Goal: Find specific page/section

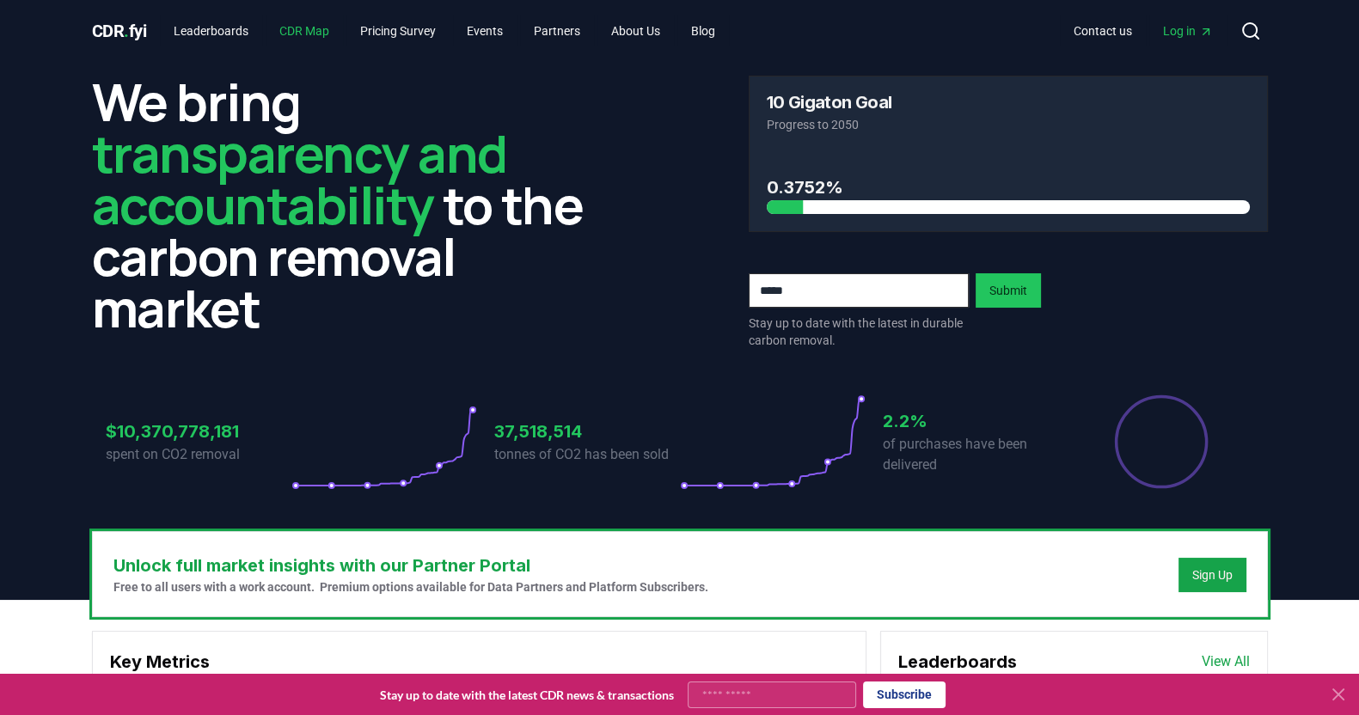
click at [312, 31] on link "CDR Map" at bounding box center [304, 30] width 77 height 31
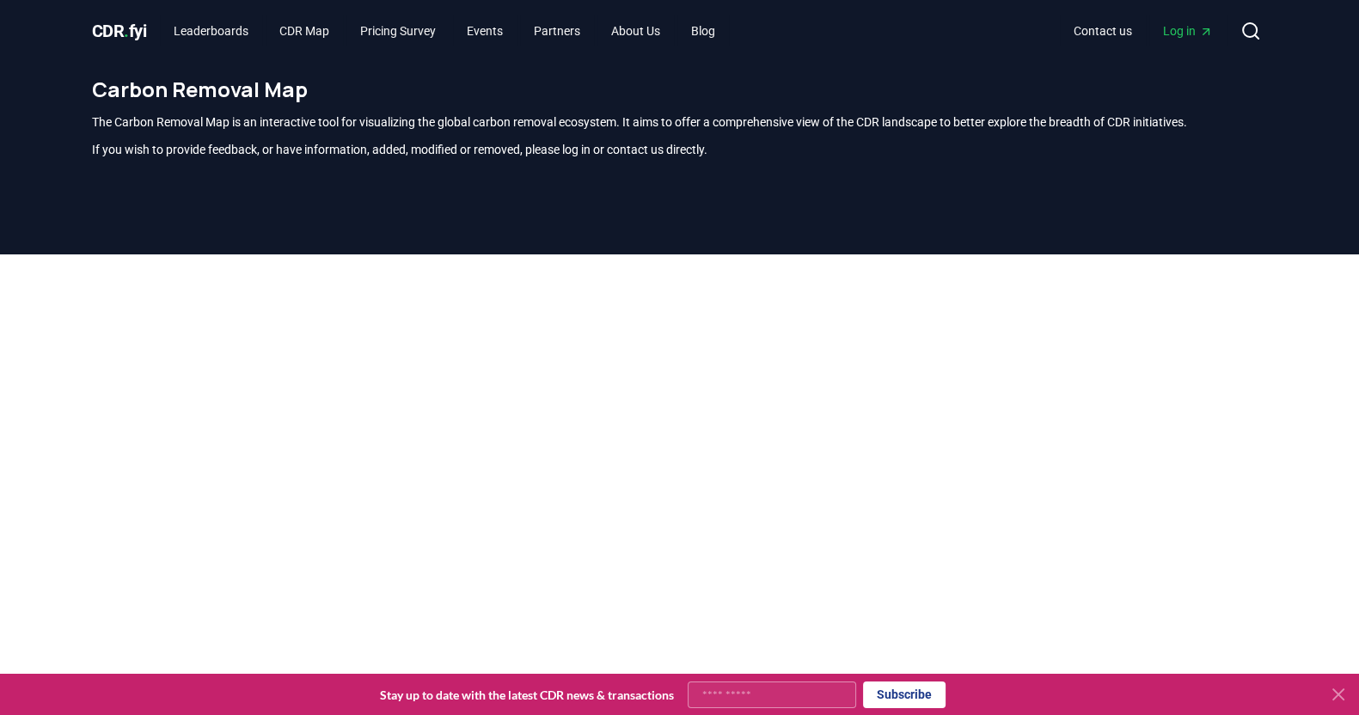
scroll to position [505, 0]
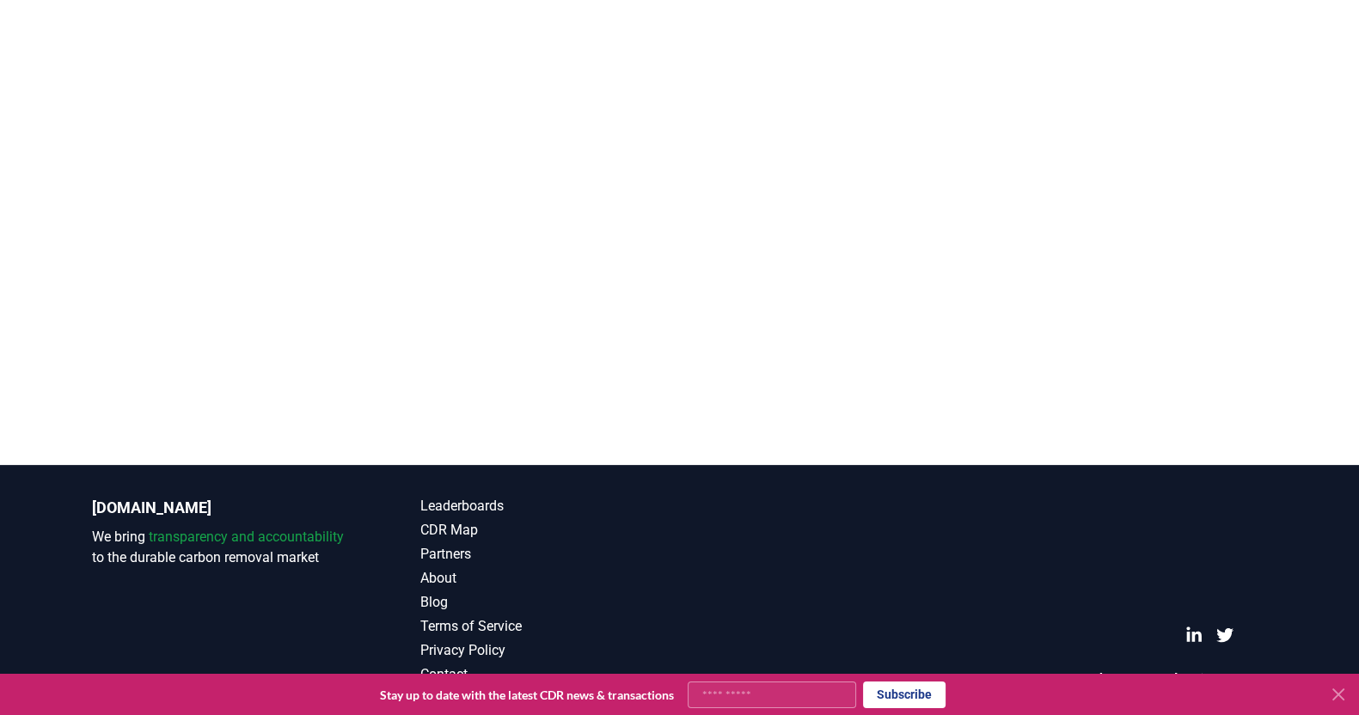
click at [1298, 238] on div at bounding box center [679, 107] width 1359 height 715
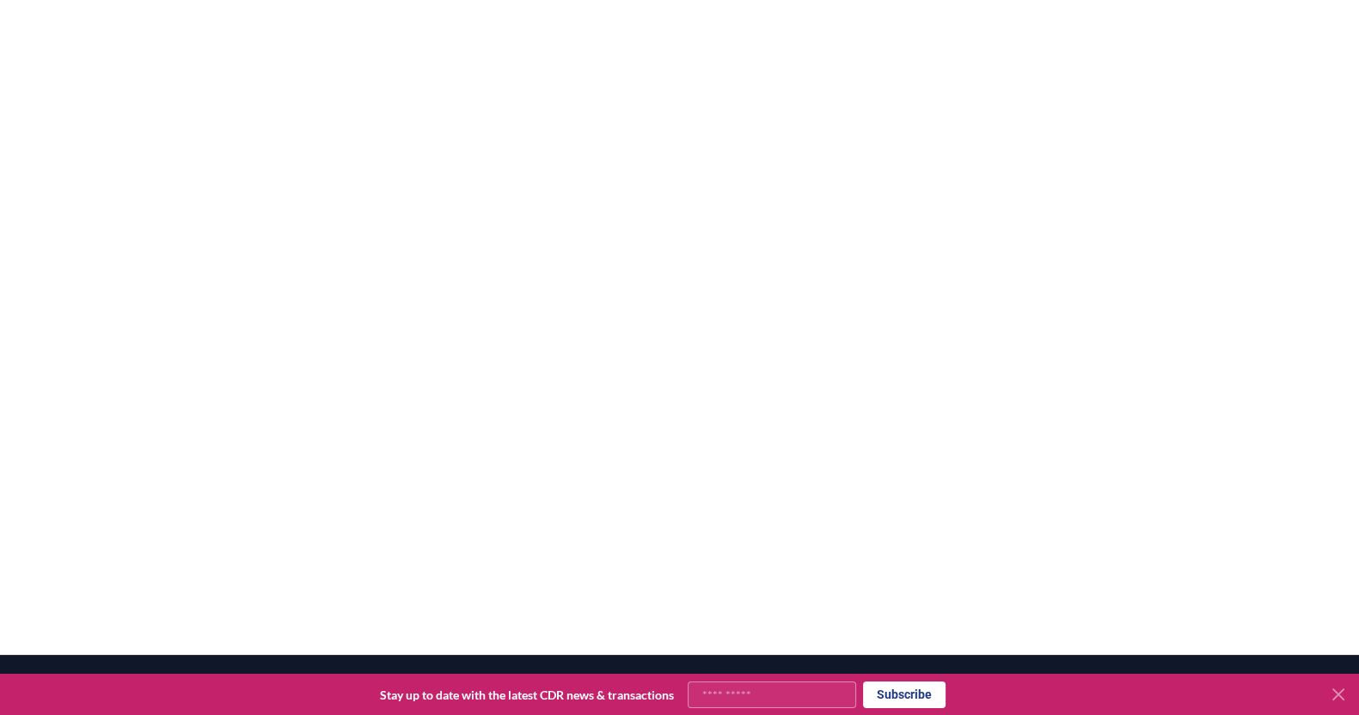
scroll to position [317, 0]
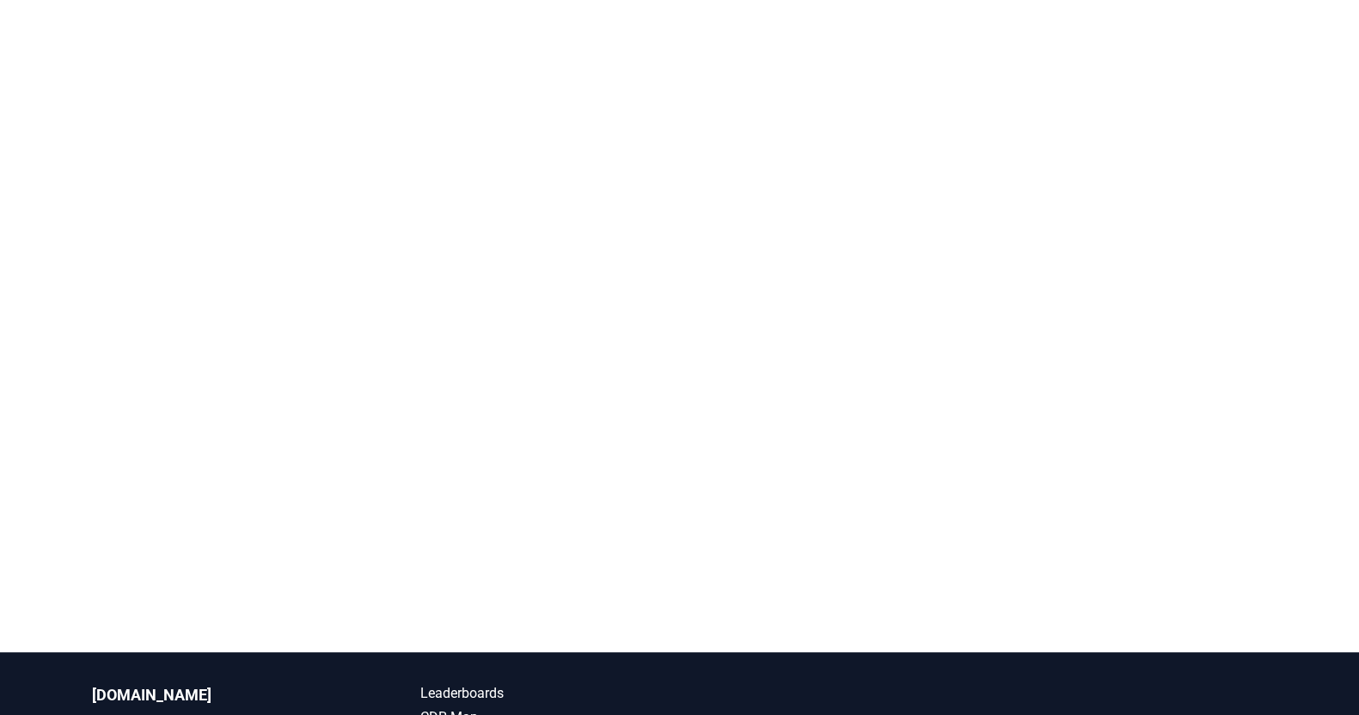
scroll to position [505, 0]
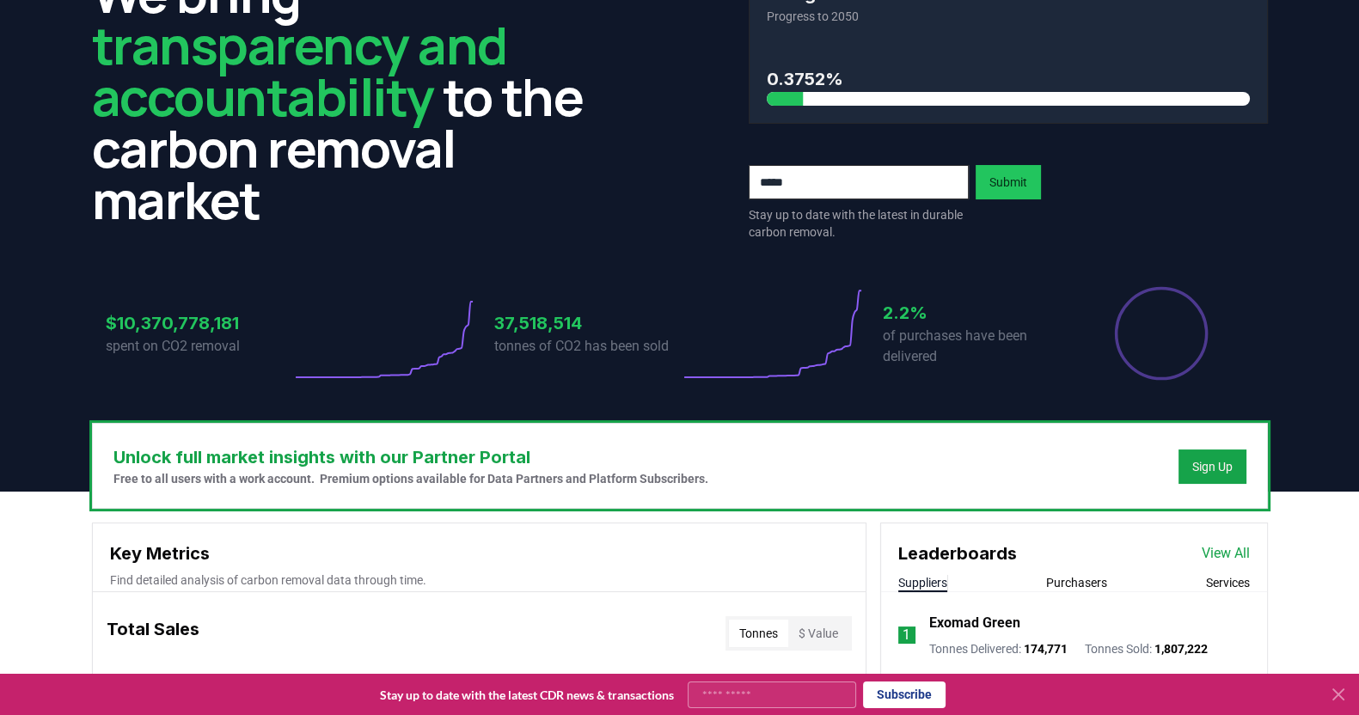
scroll to position [109, 0]
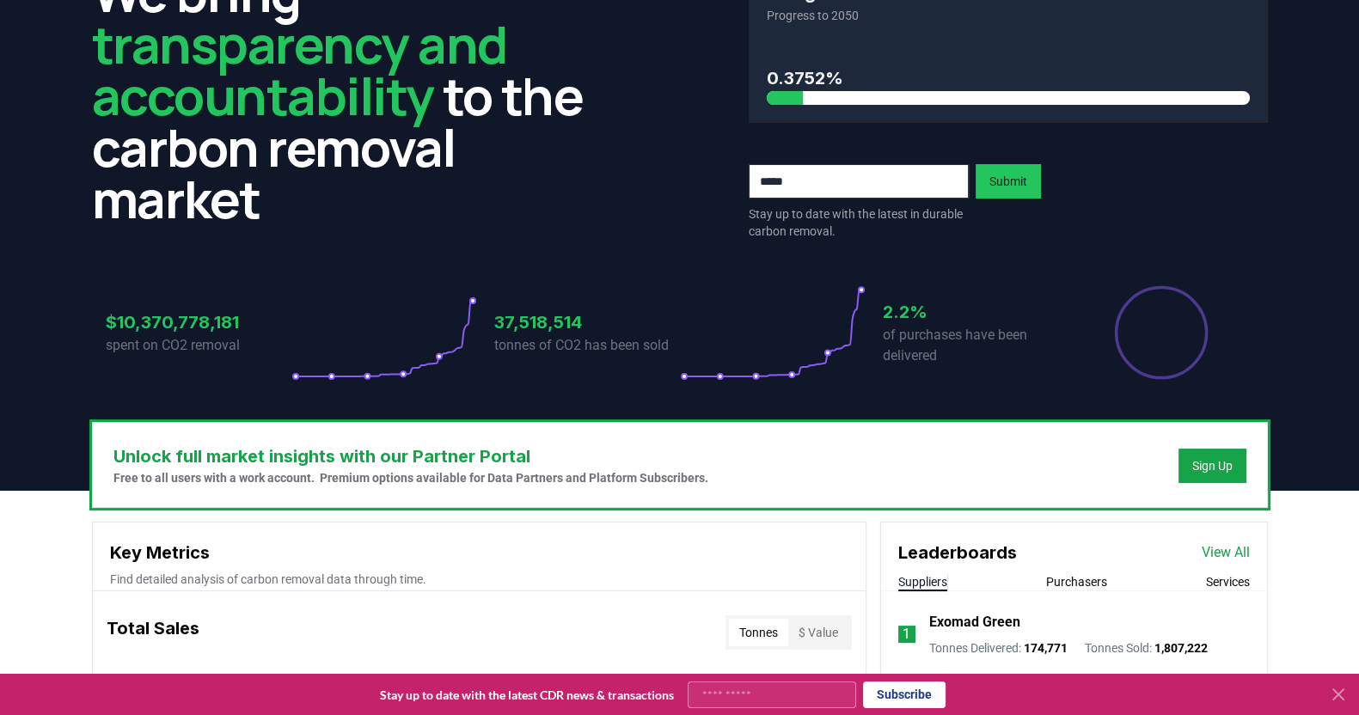
click at [400, 371] on icon at bounding box center [384, 333] width 186 height 96
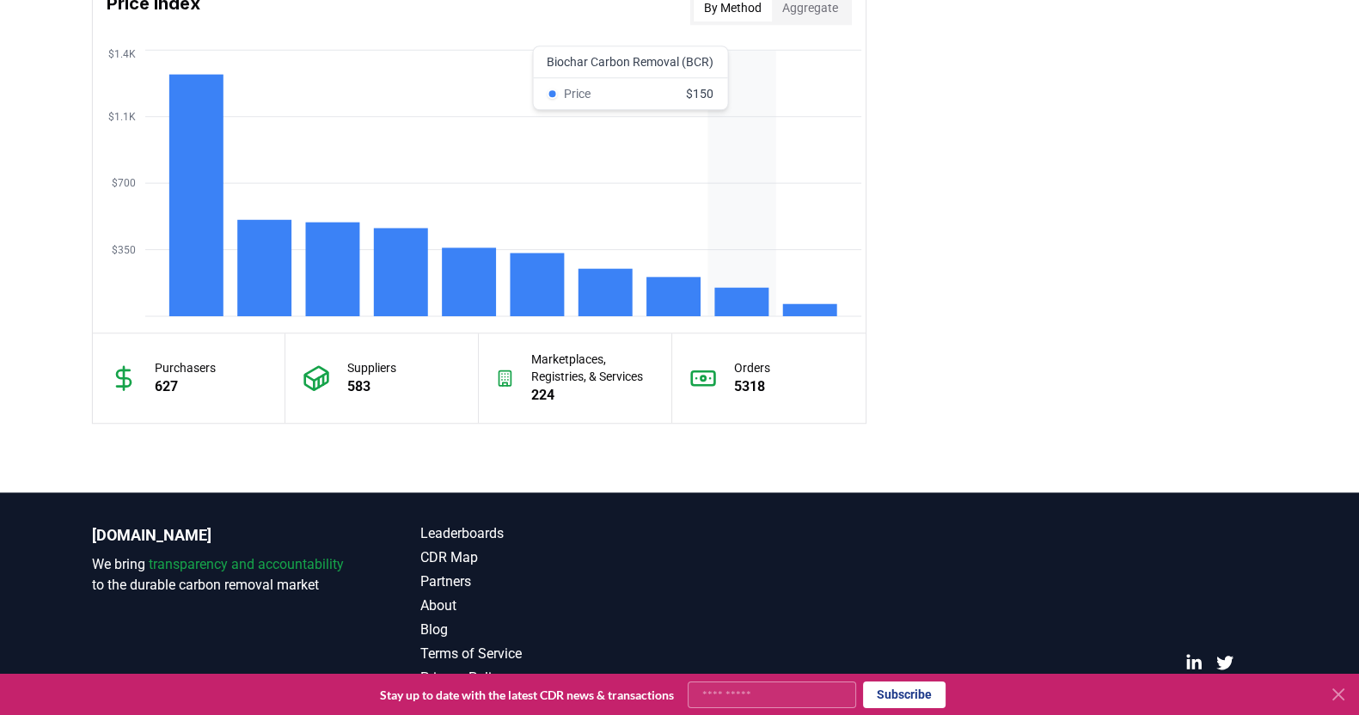
scroll to position [1493, 0]
